Goal: Transaction & Acquisition: Purchase product/service

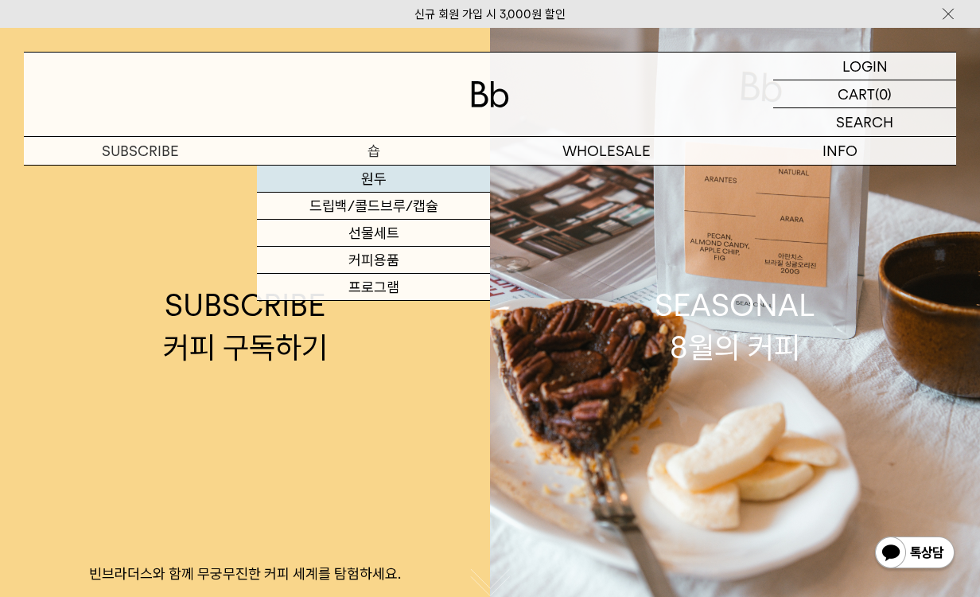
click at [363, 185] on link "원두" at bounding box center [373, 179] width 233 height 27
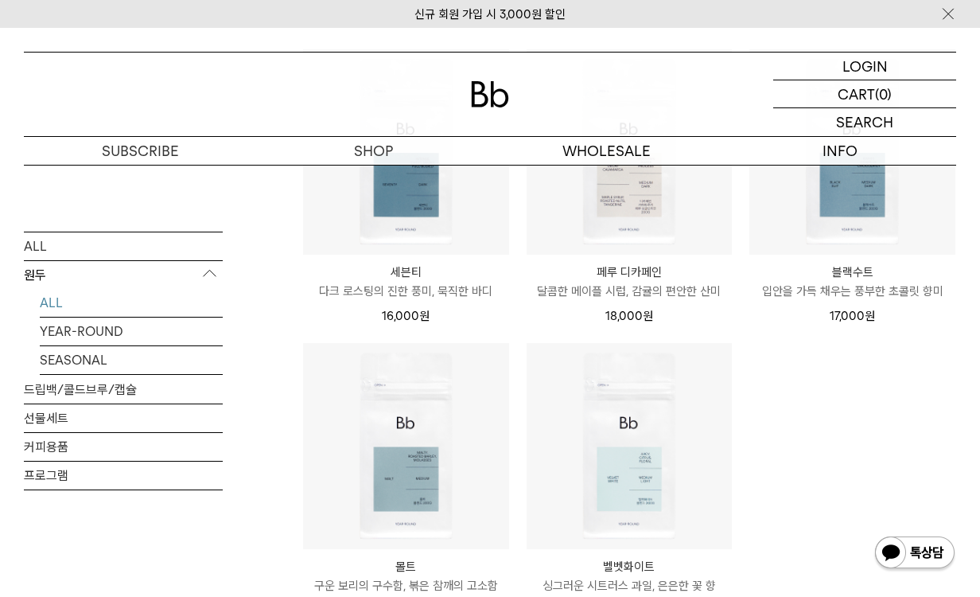
scroll to position [849, 0]
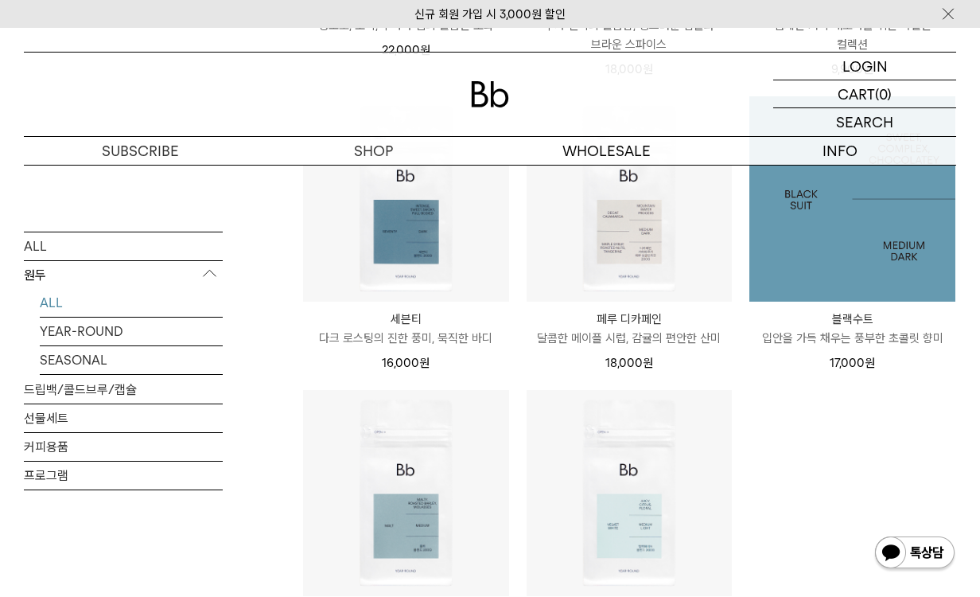
click at [863, 244] on img at bounding box center [853, 199] width 206 height 206
